Goal: Task Accomplishment & Management: Manage account settings

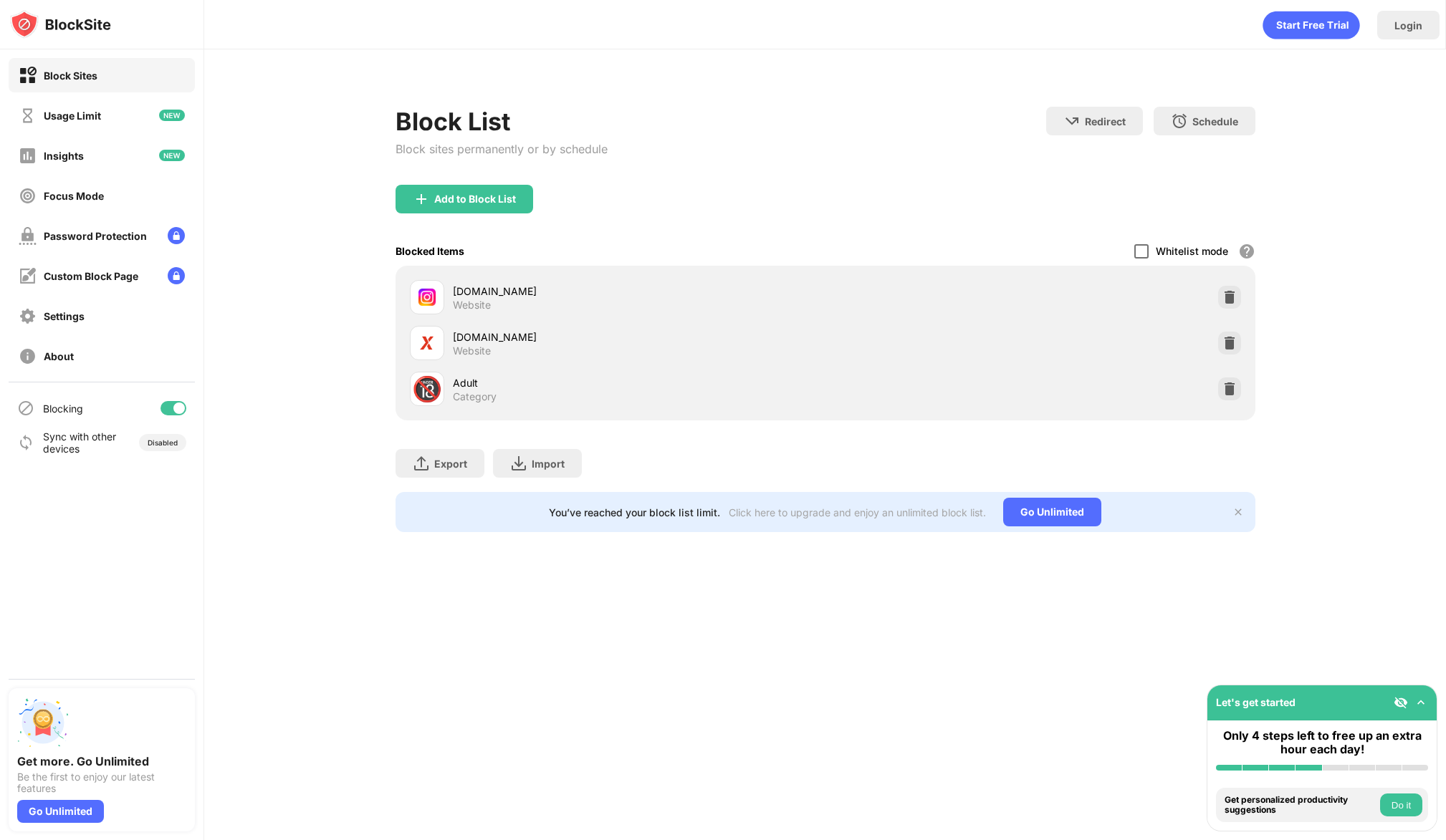
click at [1135, 257] on div at bounding box center [1141, 251] width 14 height 14
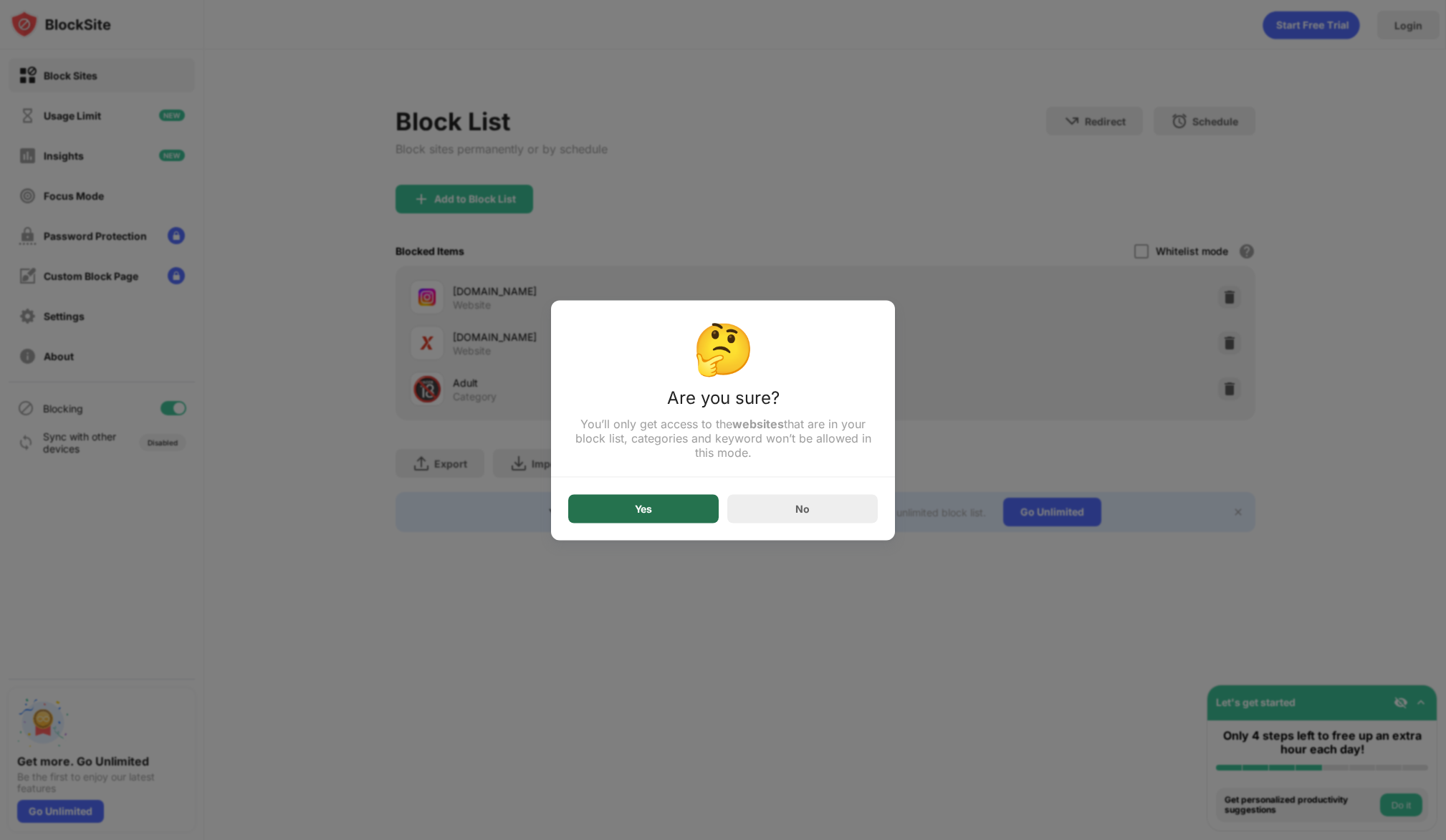
click at [635, 521] on div "Yes" at bounding box center [644, 508] width 151 height 28
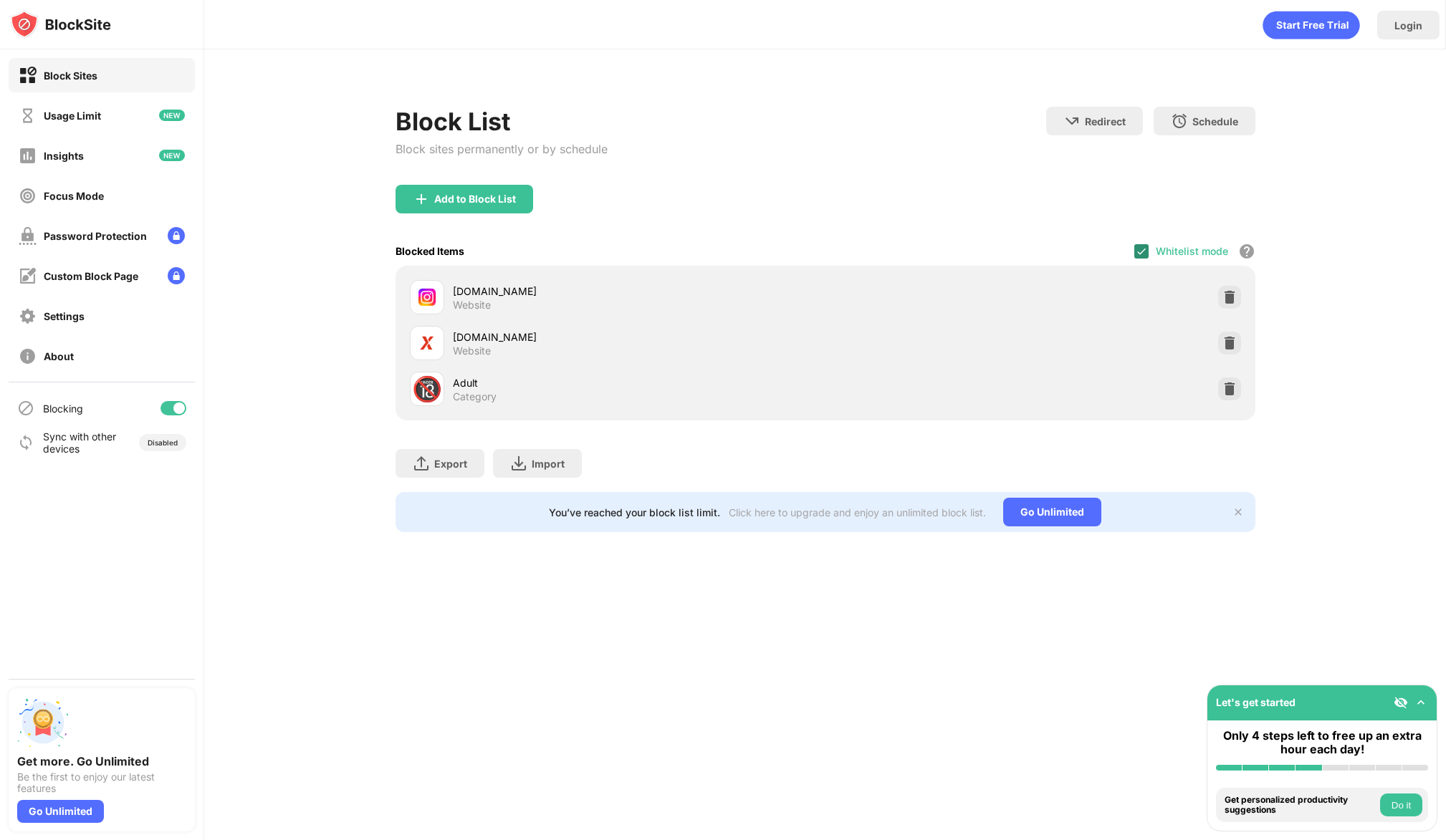
click at [1136, 246] on img at bounding box center [1141, 251] width 11 height 11
